Goal: Transaction & Acquisition: Book appointment/travel/reservation

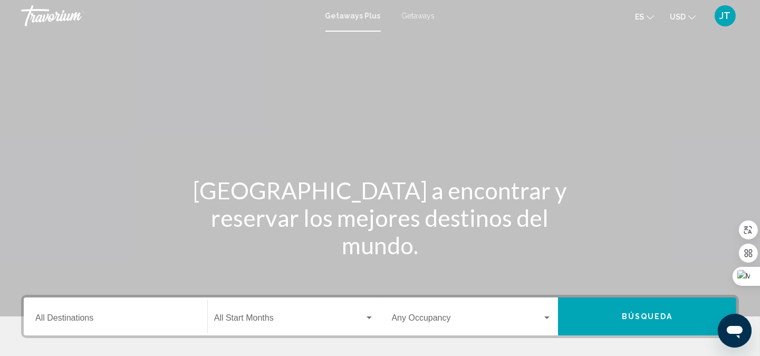
click at [415, 15] on span "Getaways" at bounding box center [418, 16] width 33 height 8
click at [613, 312] on button "Búsqueda" at bounding box center [647, 316] width 178 height 38
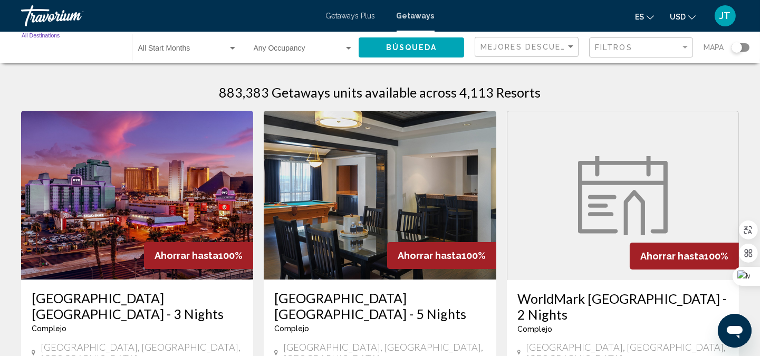
click at [62, 48] on input "Destination All Destinations" at bounding box center [72, 50] width 100 height 8
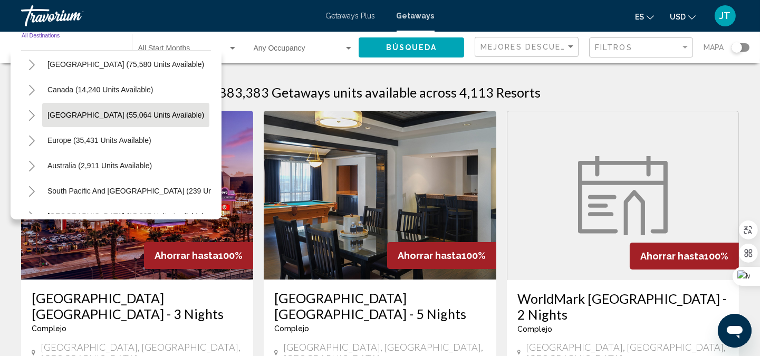
scroll to position [78, 0]
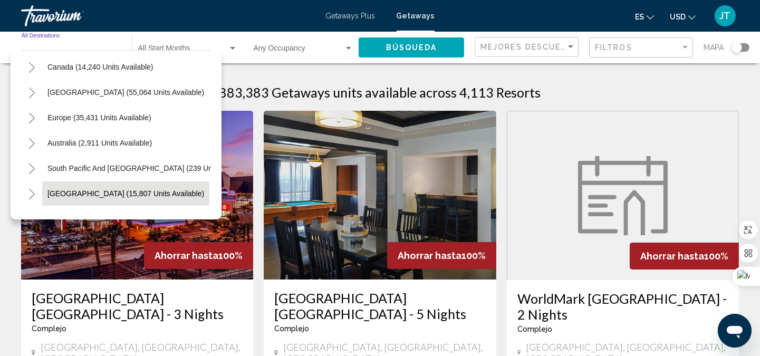
click at [99, 197] on span "[GEOGRAPHIC_DATA] (15,807 units available)" at bounding box center [125, 193] width 157 height 8
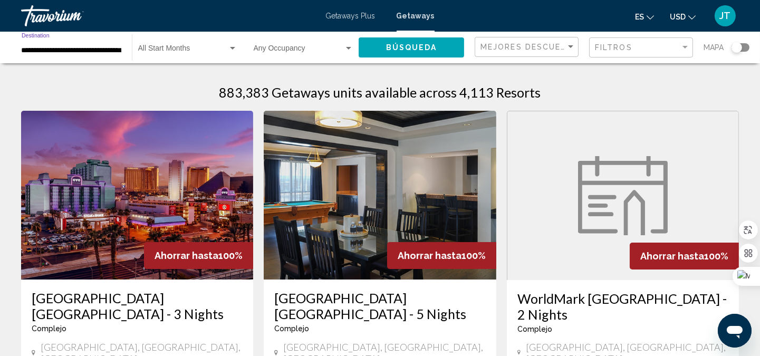
click at [49, 50] on input "**********" at bounding box center [72, 50] width 100 height 8
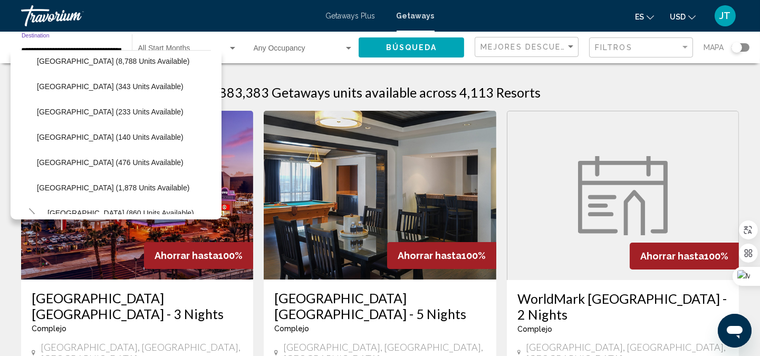
scroll to position [299, 0]
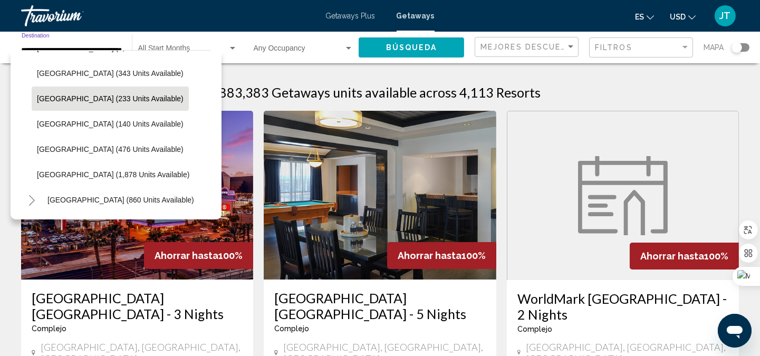
click at [77, 95] on span "[GEOGRAPHIC_DATA] (233 units available)" at bounding box center [110, 98] width 147 height 8
type input "**********"
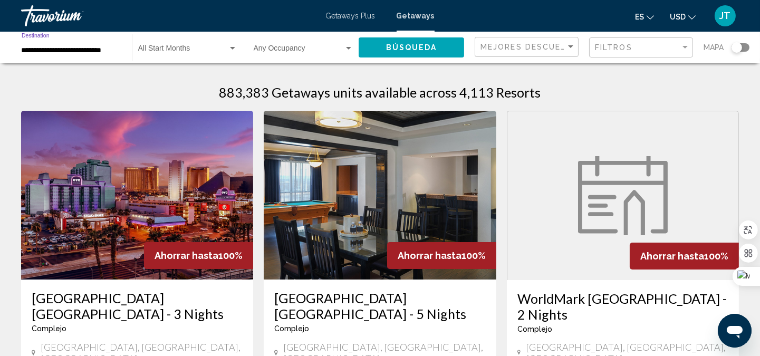
click at [403, 44] on span "Búsqueda" at bounding box center [411, 48] width 51 height 8
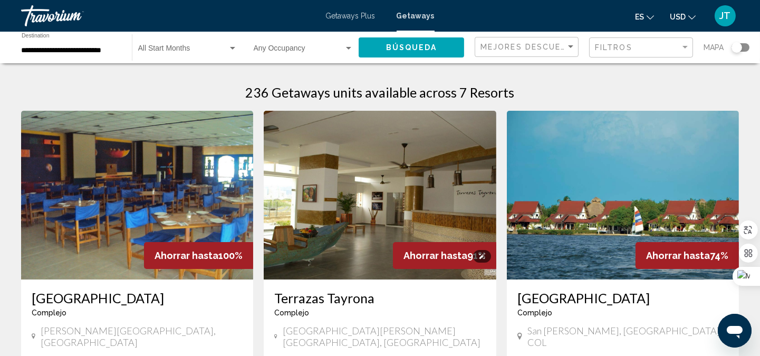
scroll to position [78, 0]
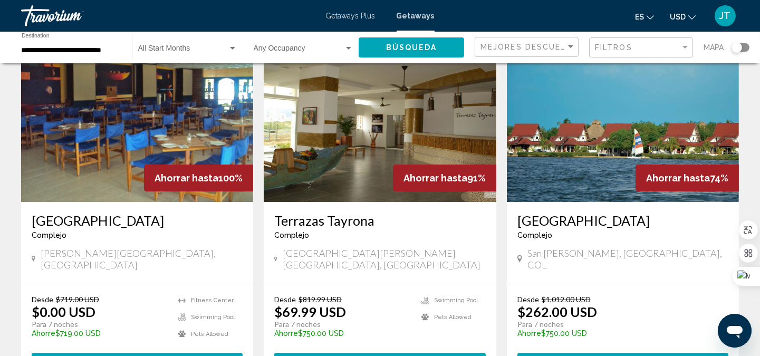
click at [83, 215] on h3 "[GEOGRAPHIC_DATA]" at bounding box center [137, 221] width 211 height 16
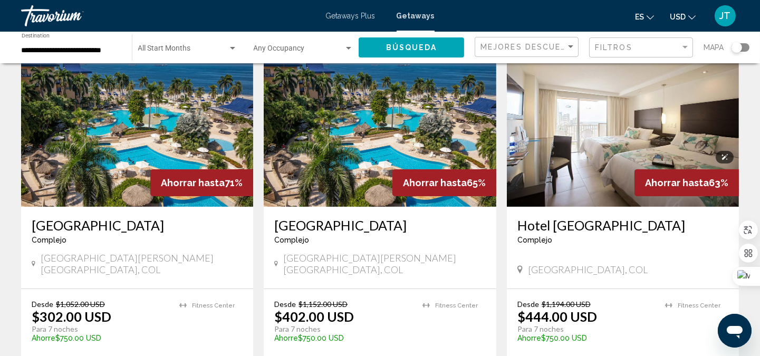
scroll to position [468, 0]
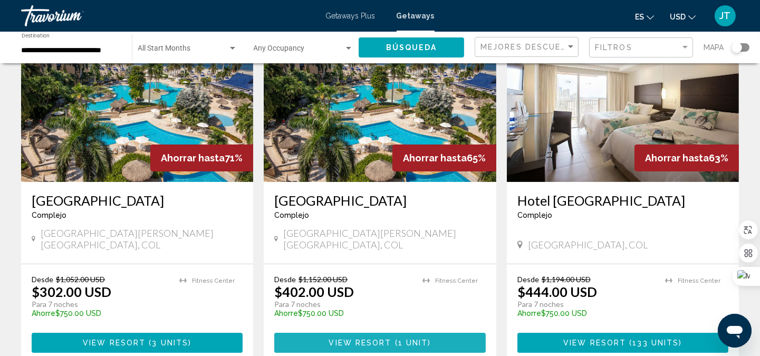
click at [359, 333] on button "View Resort ( 1 unit )" at bounding box center [379, 343] width 211 height 20
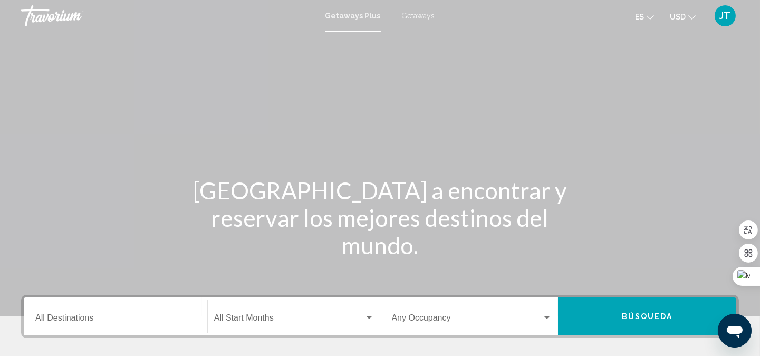
click at [610, 314] on button "Búsqueda" at bounding box center [647, 316] width 178 height 38
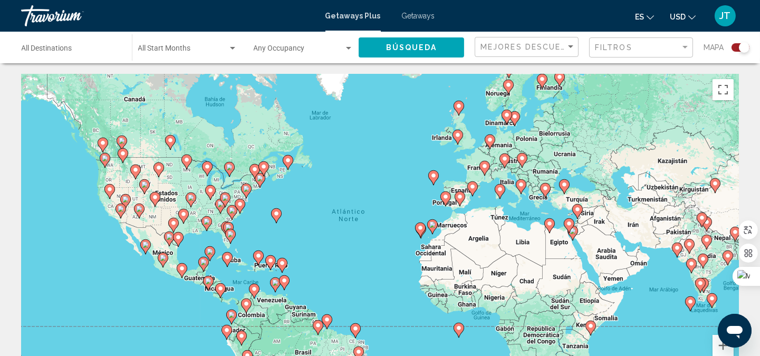
click at [417, 15] on span "Getaways" at bounding box center [418, 16] width 33 height 8
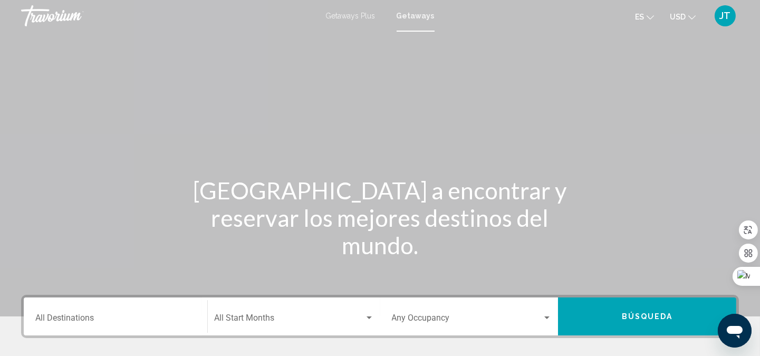
click at [139, 319] on input "Destination All Destinations" at bounding box center [115, 319] width 160 height 9
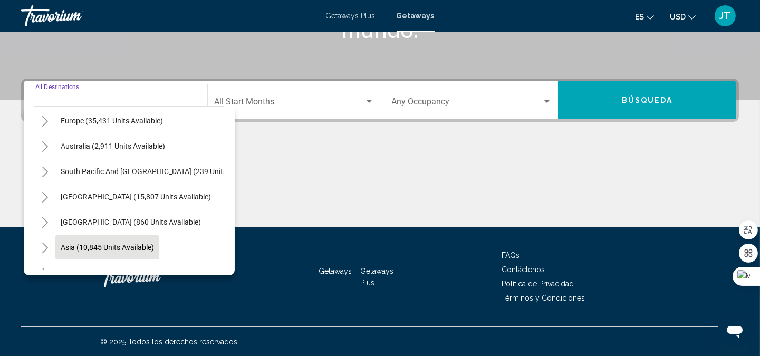
scroll to position [156, 0]
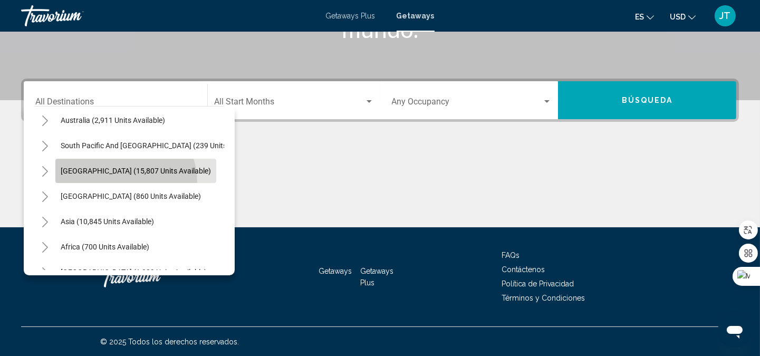
click at [119, 181] on button "[GEOGRAPHIC_DATA] (15,807 units available)" at bounding box center [135, 171] width 161 height 24
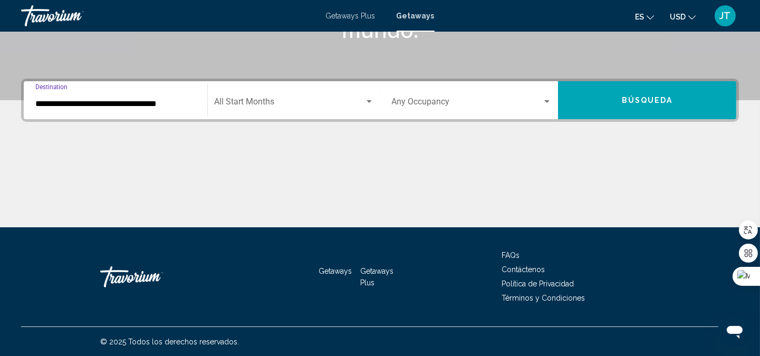
click at [110, 106] on input "**********" at bounding box center [115, 103] width 160 height 9
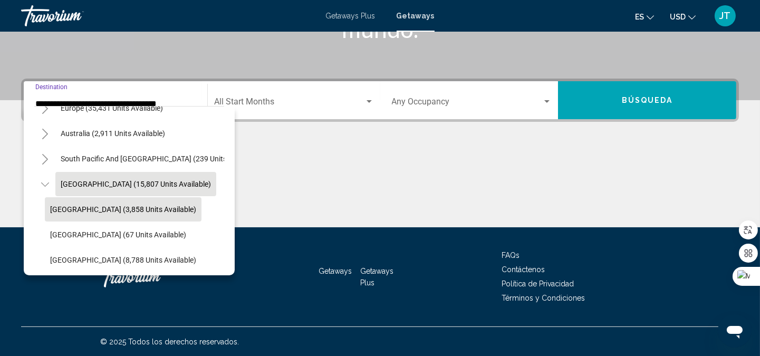
scroll to position [220, 0]
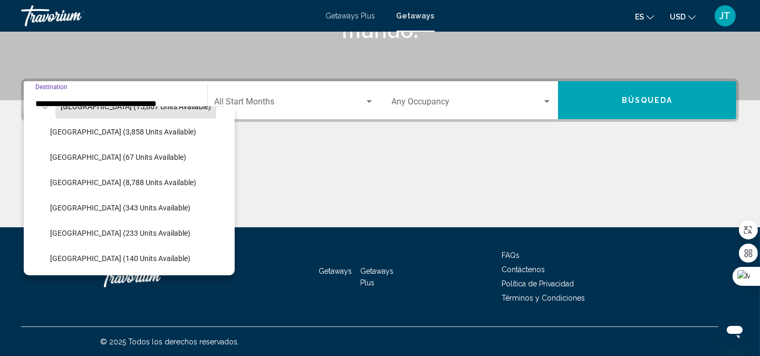
click at [97, 227] on button "[GEOGRAPHIC_DATA] (233 units available)" at bounding box center [120, 233] width 151 height 24
type input "**********"
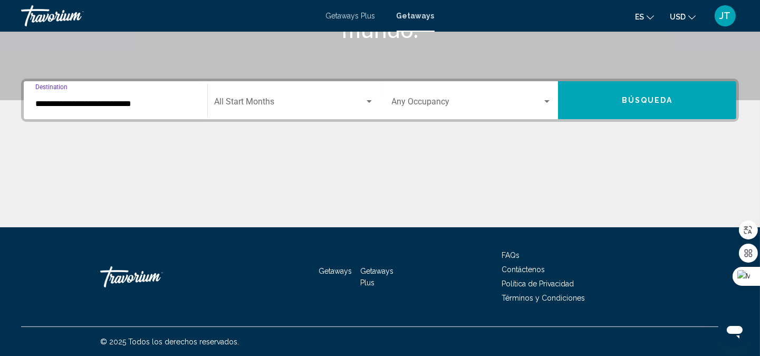
click at [581, 102] on button "Búsqueda" at bounding box center [647, 100] width 178 height 38
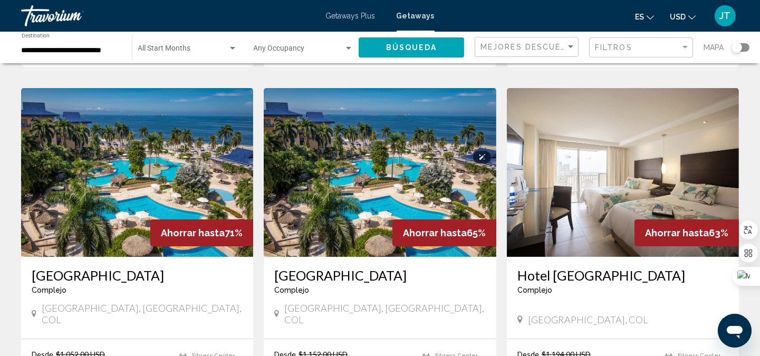
scroll to position [468, 0]
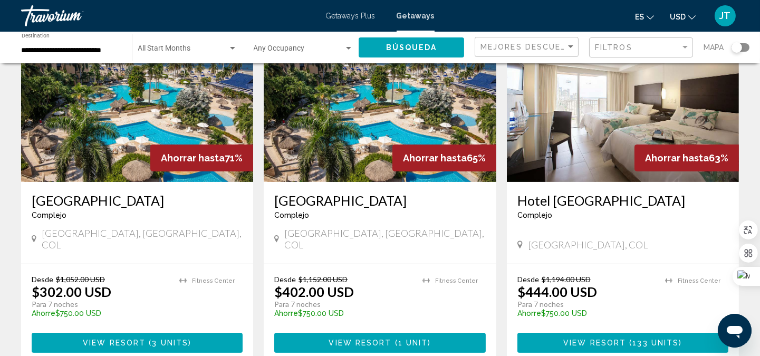
click at [399, 335] on div "Desde $1,152.00 USD $402.00 USD Para 7 noches Ahorre $750.00 USD temp 1 Fitness…" at bounding box center [380, 313] width 232 height 99
click at [399, 339] on span "1 unit" at bounding box center [413, 343] width 30 height 8
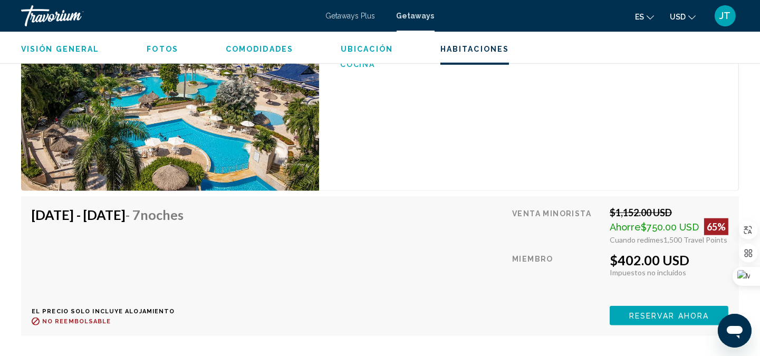
scroll to position [1730, 0]
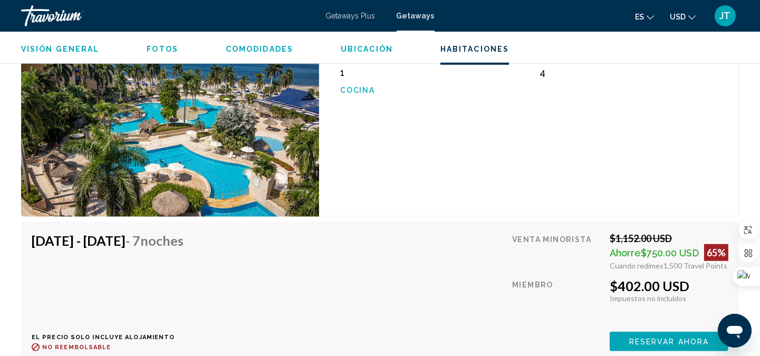
click at [633, 332] on button "Reservar ahora" at bounding box center [669, 342] width 119 height 20
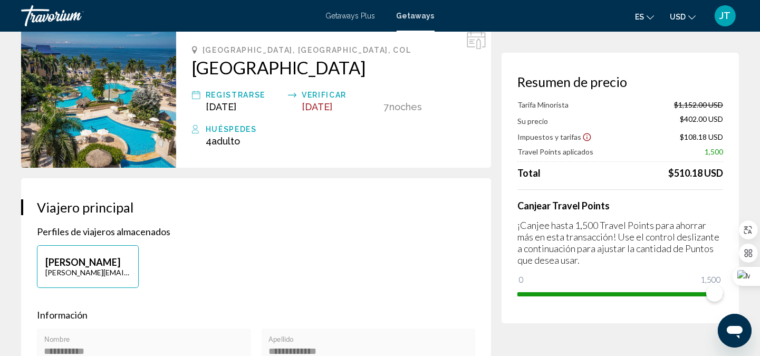
scroll to position [78, 0]
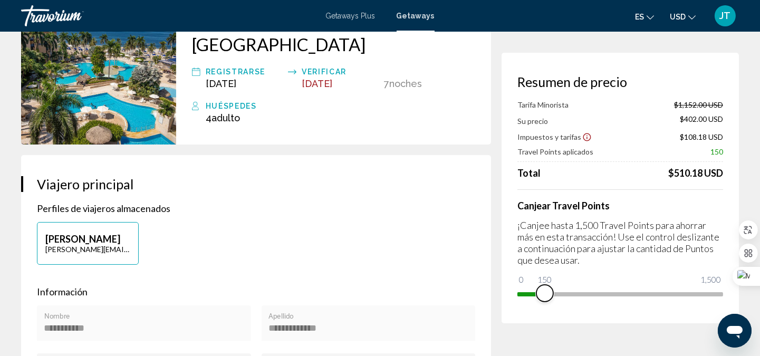
drag, startPoint x: 715, startPoint y: 293, endPoint x: 545, endPoint y: 294, distance: 169.8
click at [545, 294] on span "Main content" at bounding box center [544, 293] width 17 height 17
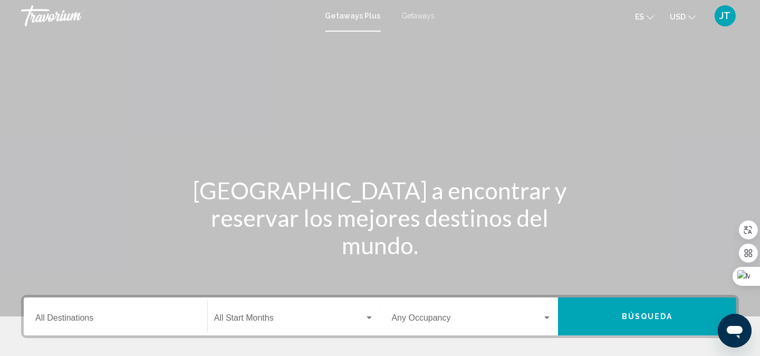
click at [410, 15] on span "Getaways" at bounding box center [418, 16] width 33 height 8
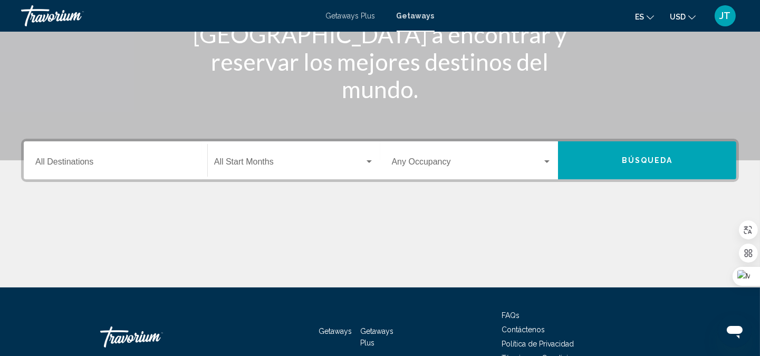
click at [142, 166] on input "Destination All Destinations" at bounding box center [115, 163] width 160 height 9
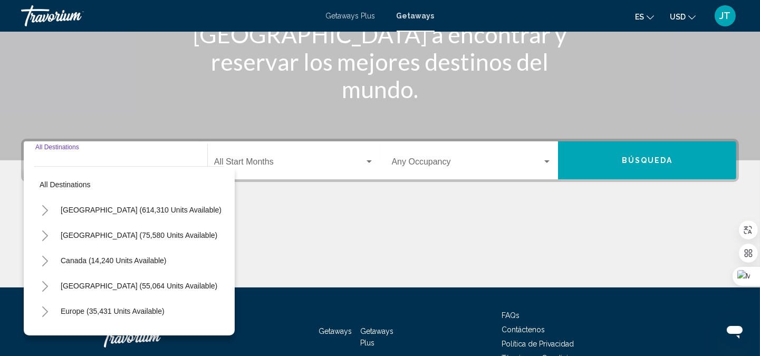
scroll to position [216, 0]
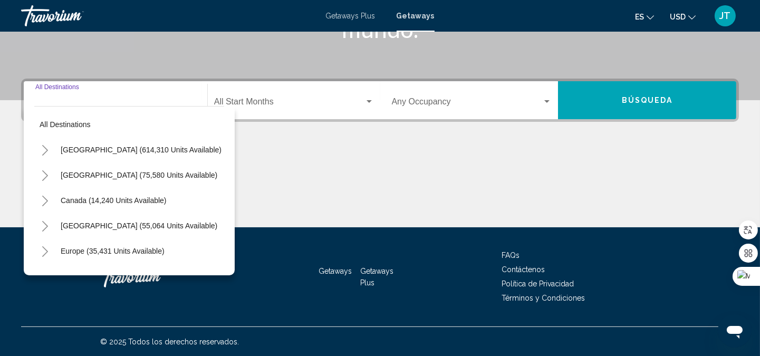
click at [145, 154] on button "[GEOGRAPHIC_DATA] (614,310 units available)" at bounding box center [140, 150] width 171 height 24
type input "**********"
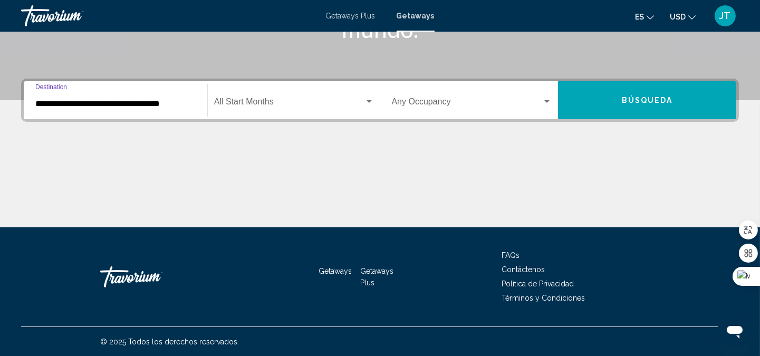
click at [88, 104] on input "**********" at bounding box center [115, 103] width 160 height 9
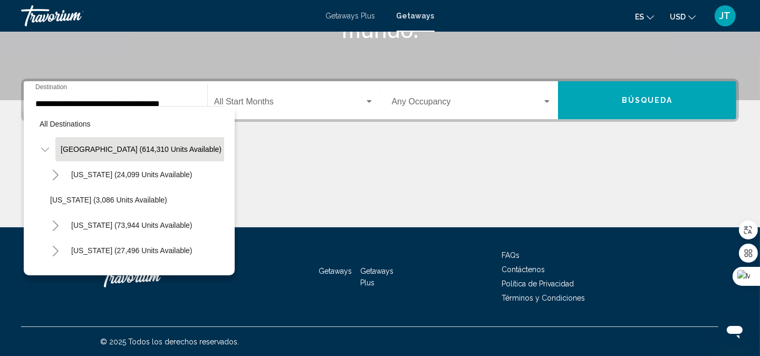
scroll to position [0, 0]
click at [415, 106] on span "Search widget" at bounding box center [467, 103] width 151 height 9
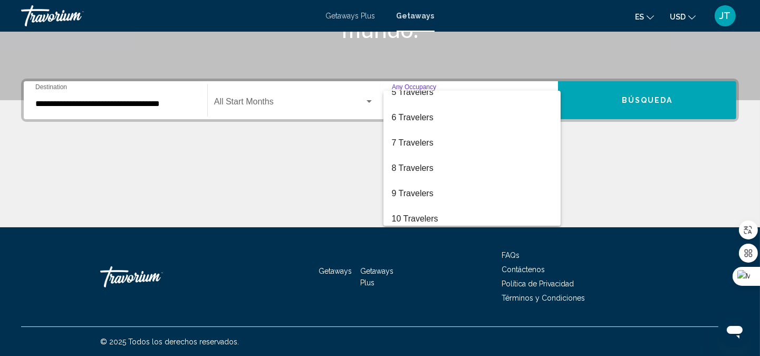
scroll to position [118, 0]
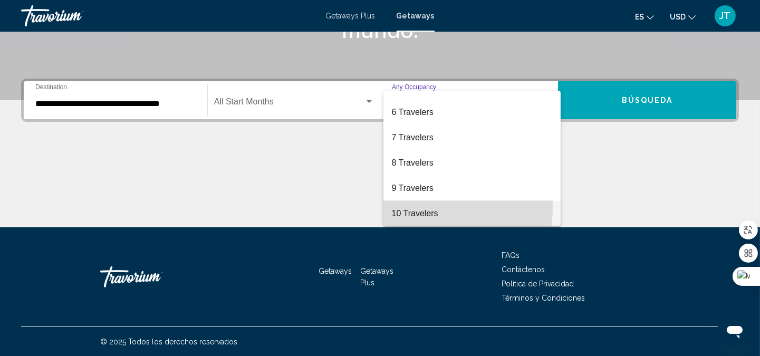
click at [419, 207] on span "10 Travelers" at bounding box center [472, 213] width 160 height 25
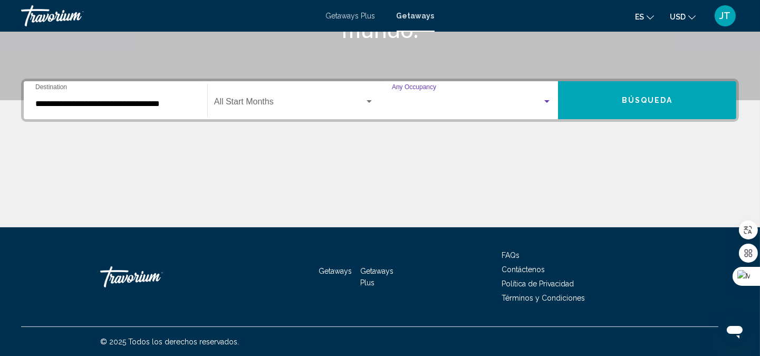
scroll to position [118, 0]
click at [615, 101] on button "Búsqueda" at bounding box center [647, 100] width 178 height 38
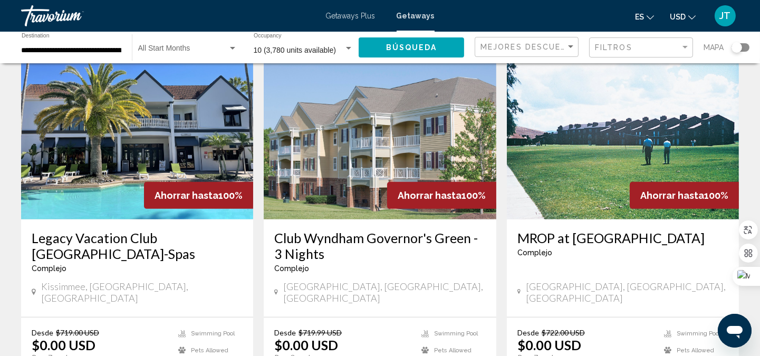
scroll to position [860, 0]
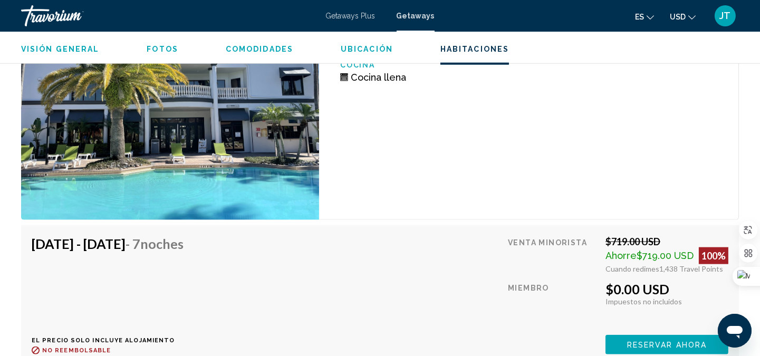
scroll to position [2203, 0]
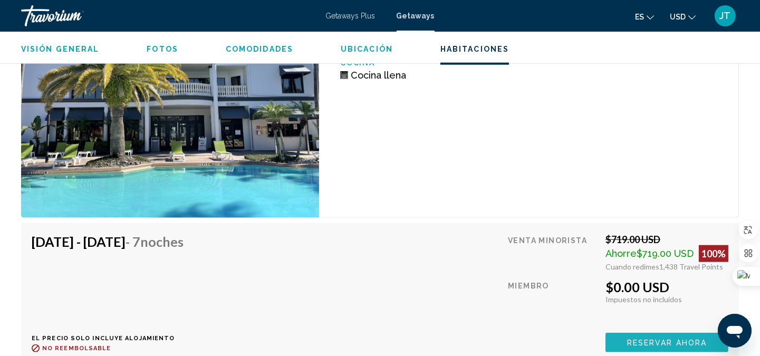
click at [644, 339] on span "Reservar ahora" at bounding box center [667, 343] width 80 height 8
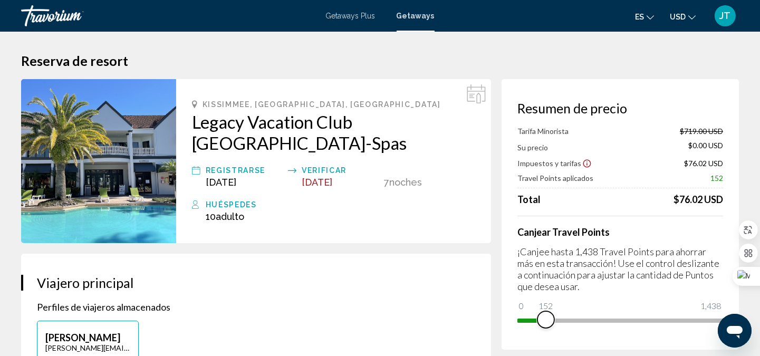
drag, startPoint x: 709, startPoint y: 322, endPoint x: 546, endPoint y: 324, distance: 163.5
click at [546, 324] on span "Main content" at bounding box center [545, 319] width 17 height 17
drag, startPoint x: 546, startPoint y: 316, endPoint x: 768, endPoint y: 312, distance: 222.6
click at [760, 312] on html "Saltar al contenido principal Getaways Plus Getaways es English Español Françai…" at bounding box center [380, 178] width 760 height 356
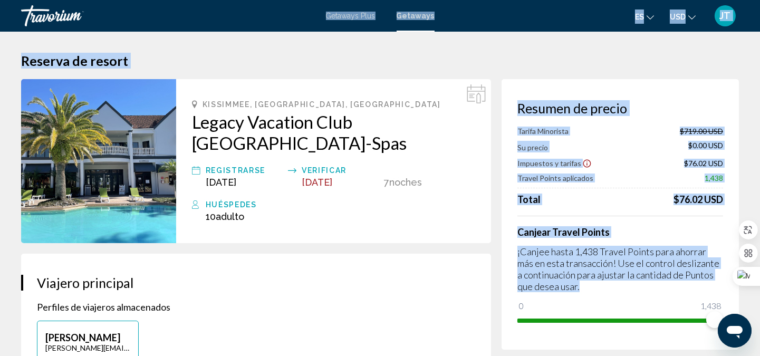
drag, startPoint x: 713, startPoint y: 290, endPoint x: 724, endPoint y: 289, distance: 11.1
click at [724, 289] on div "Saltar al contenido principal Getaways Plus Getaways es English Español Françai…" at bounding box center [380, 178] width 760 height 356
drag, startPoint x: 1432, startPoint y: 635, endPoint x: 727, endPoint y: 320, distance: 773.0
drag, startPoint x: 1431, startPoint y: 631, endPoint x: 727, endPoint y: 315, distance: 772.2
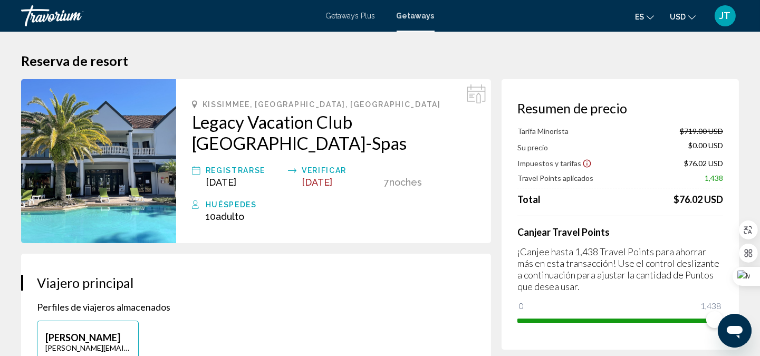
click at [730, 304] on div "Resumen de precio Tarifa Minorista $719.00 USD Su precio $0.00 USD Impuestos y …" at bounding box center [620, 214] width 237 height 271
